Goal: Task Accomplishment & Management: Complete application form

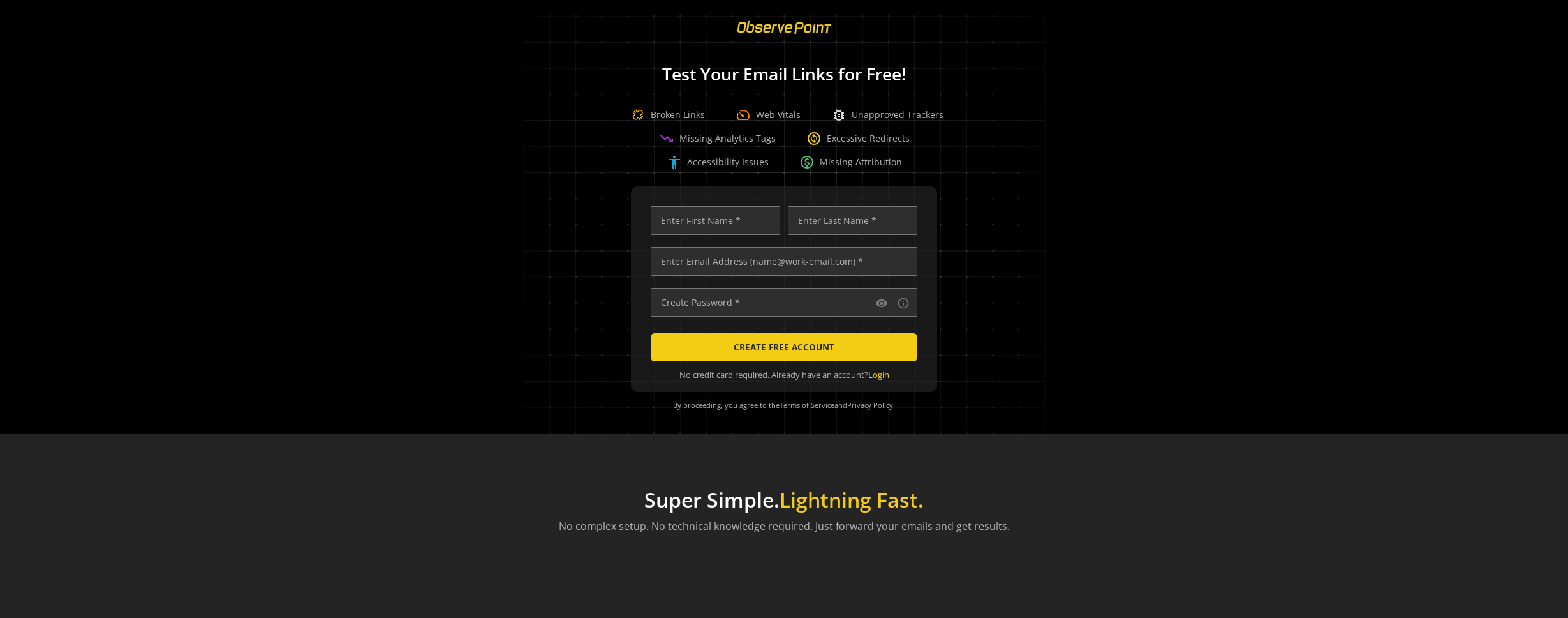
scroll to position [0, 3887]
type input "jbrinkle"
click at [813, 304] on input "text" at bounding box center [784, 302] width 267 height 29
click at [901, 301] on mat-icon "info_outline" at bounding box center [903, 303] width 13 height 13
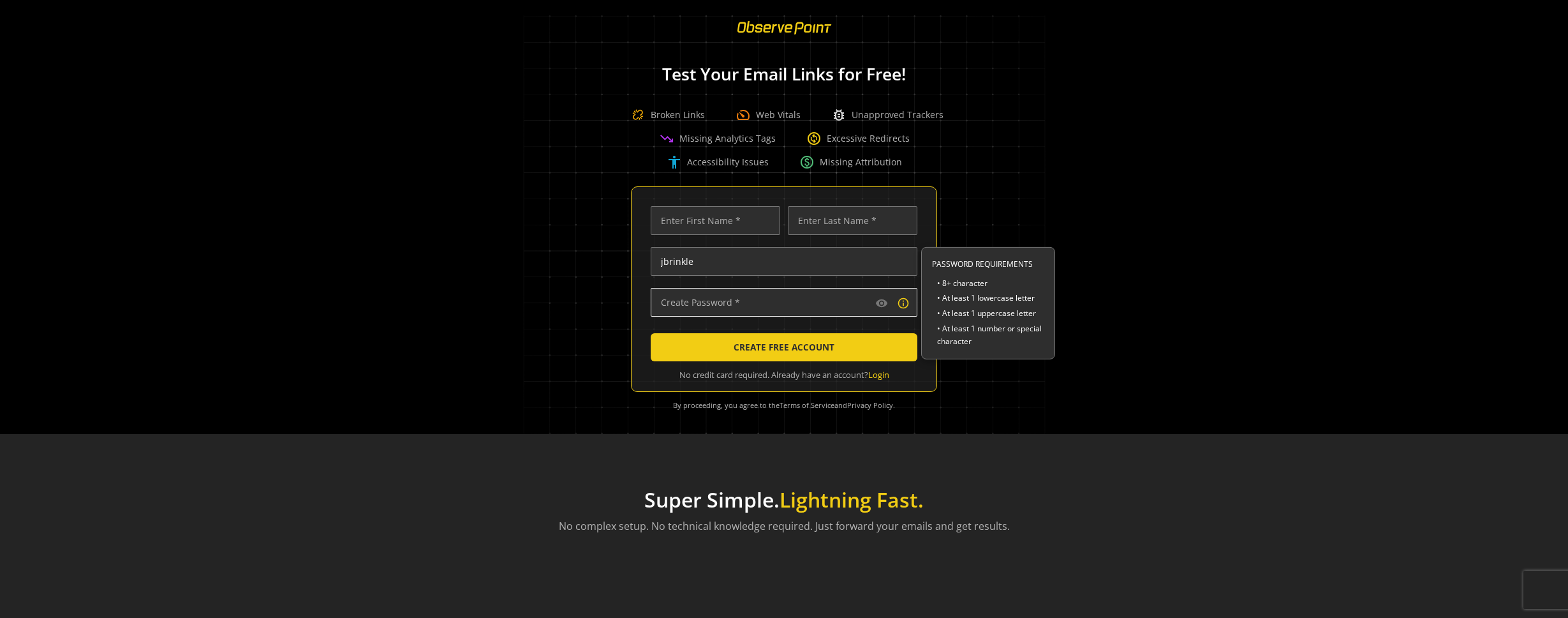
click at [729, 309] on input "text" at bounding box center [784, 302] width 267 height 29
click at [801, 268] on input "jbrinkle" at bounding box center [784, 261] width 267 height 29
click at [816, 265] on input "jbrinkle" at bounding box center [784, 261] width 267 height 29
click at [901, 305] on mat-icon "info_outline" at bounding box center [903, 303] width 13 height 13
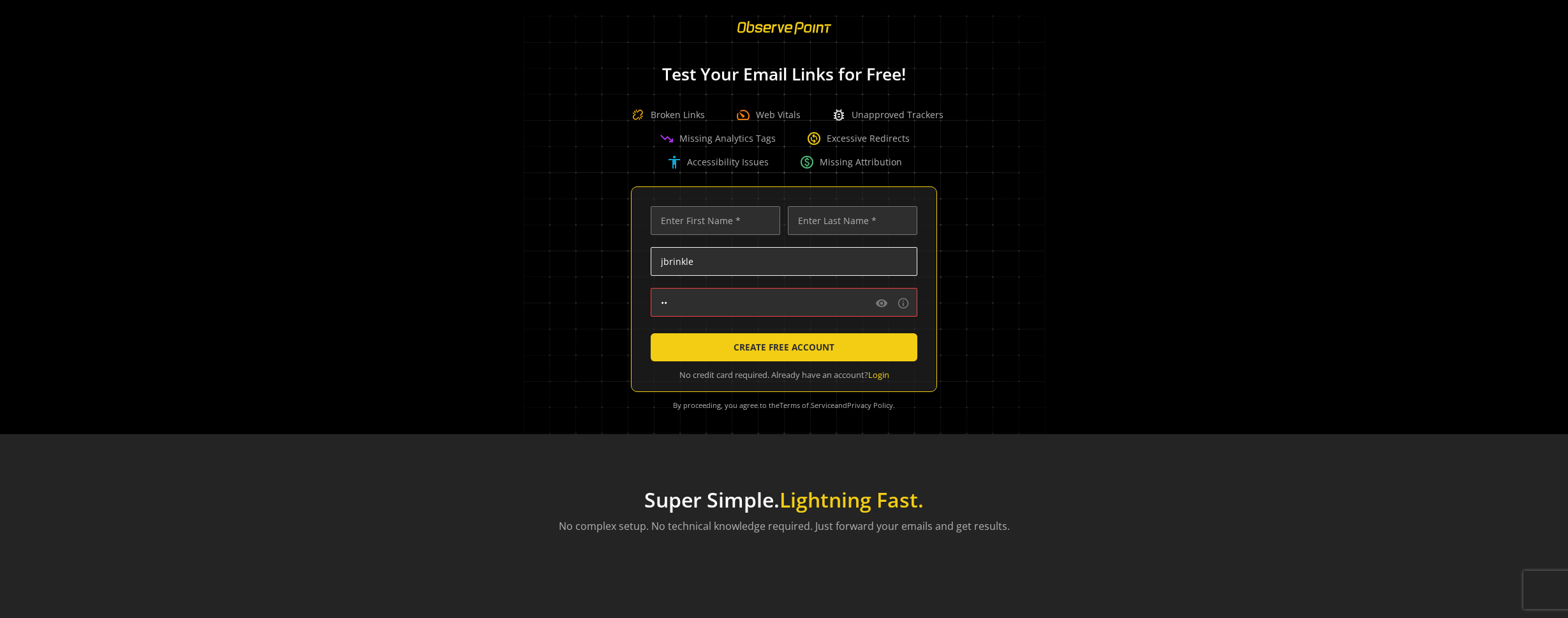
click at [713, 261] on input "jbrinkle" at bounding box center [784, 261] width 267 height 29
click at [676, 300] on input "••" at bounding box center [784, 302] width 267 height 29
type input "•••"
click at [819, 260] on input "jbrinkle" at bounding box center [784, 261] width 267 height 29
click at [857, 231] on input "text" at bounding box center [853, 220] width 130 height 29
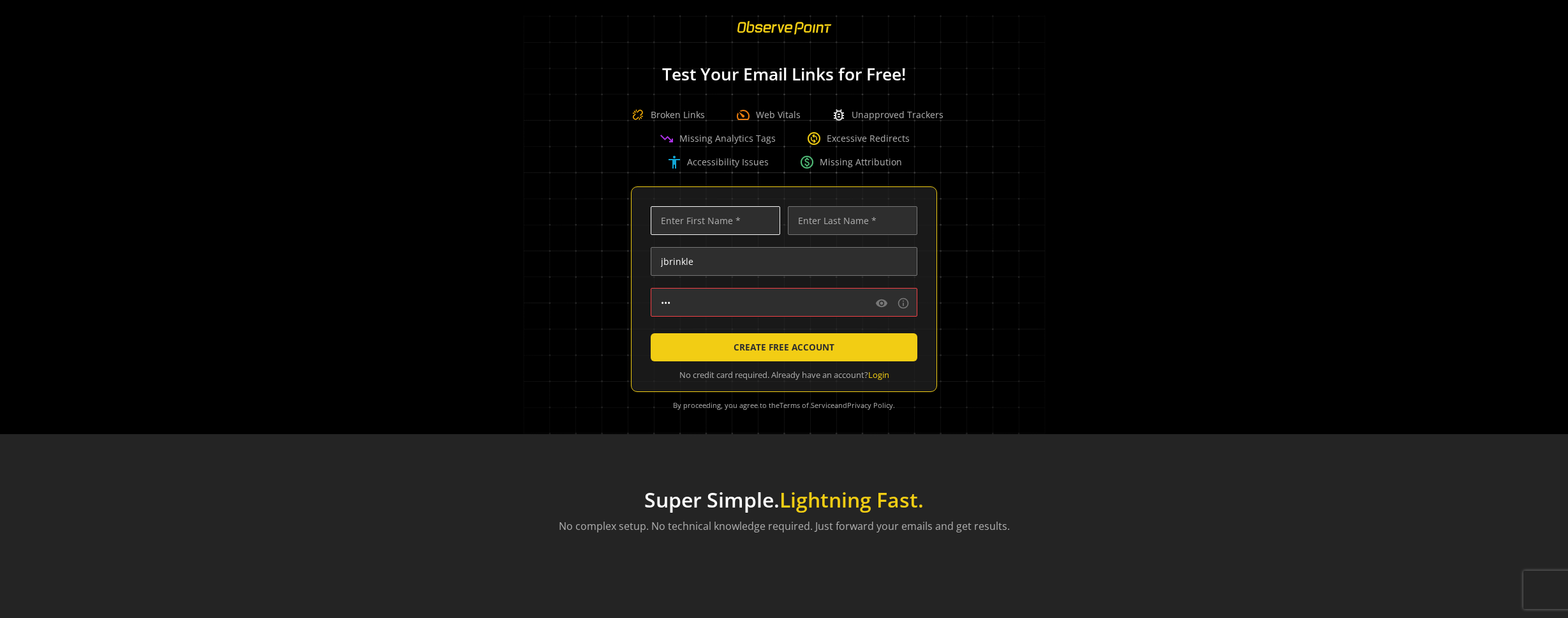
click at [715, 226] on input "text" at bounding box center [715, 220] width 130 height 29
click at [874, 263] on input "jbrinkle" at bounding box center [784, 261] width 267 height 29
click at [719, 213] on input "text" at bounding box center [715, 220] width 130 height 29
type input "jbrinkle"
